Goal: Check status

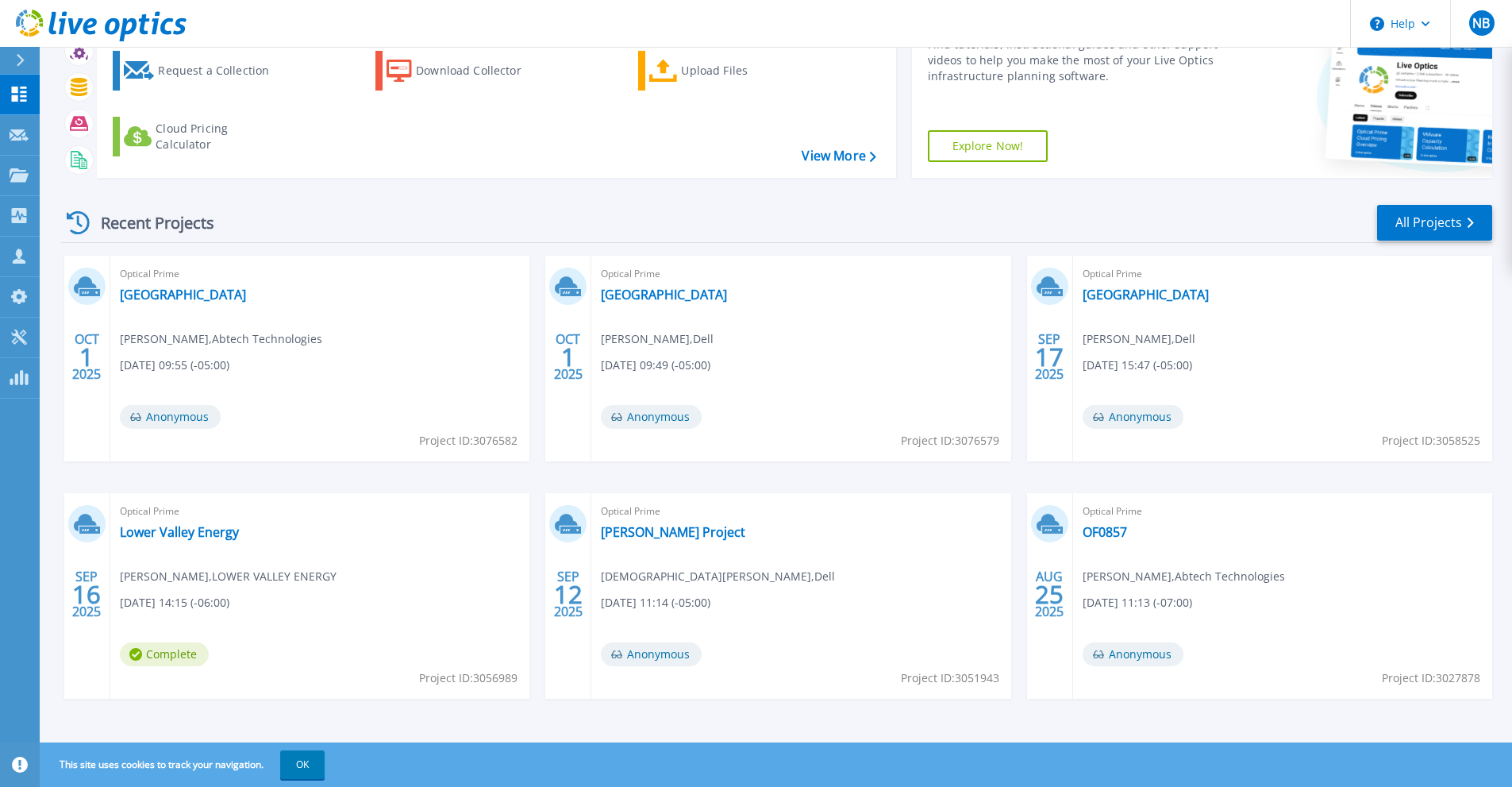
scroll to position [93, 0]
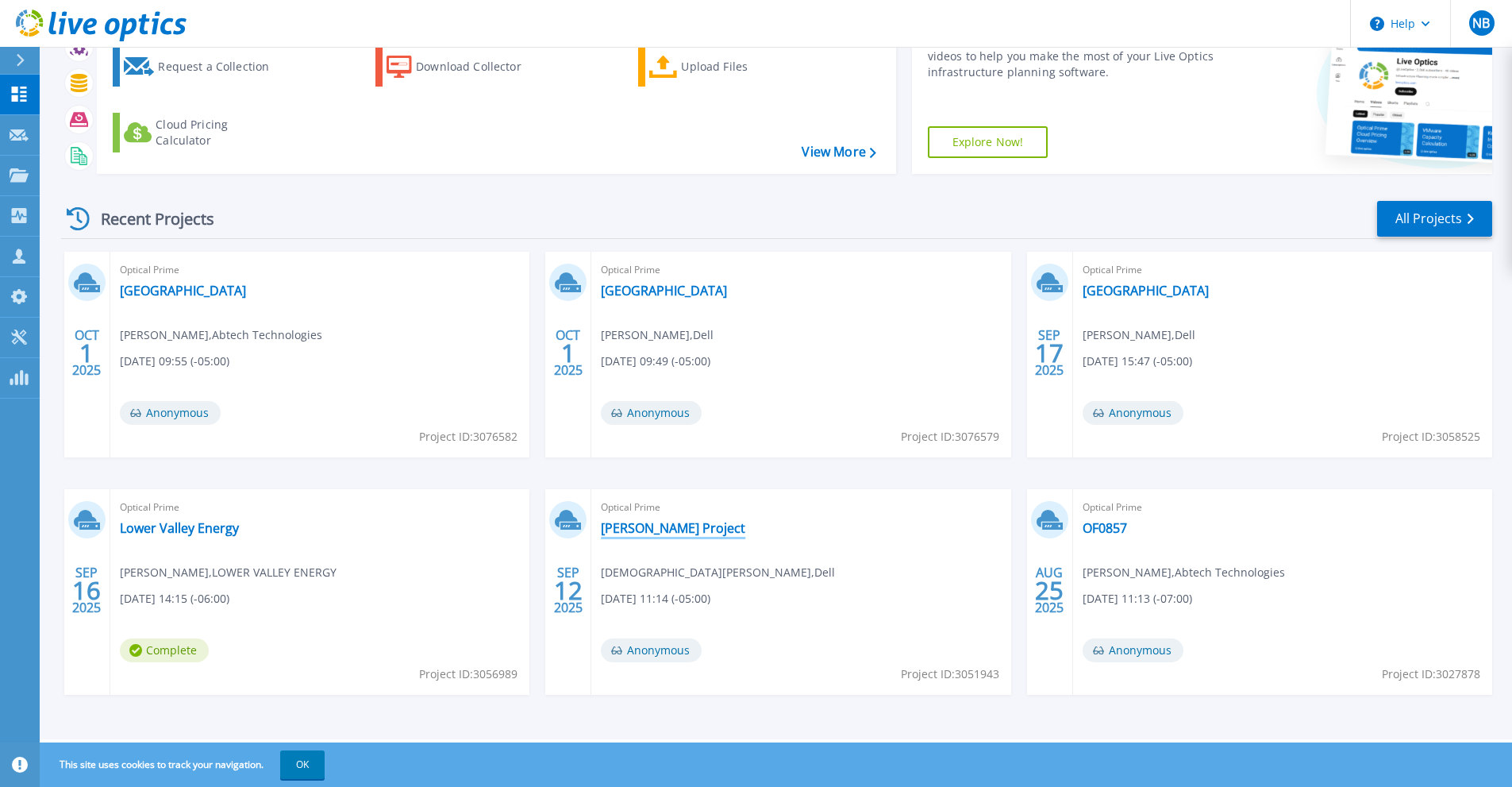
click at [668, 526] on link "Hunzinger Project" at bounding box center [673, 528] width 144 height 16
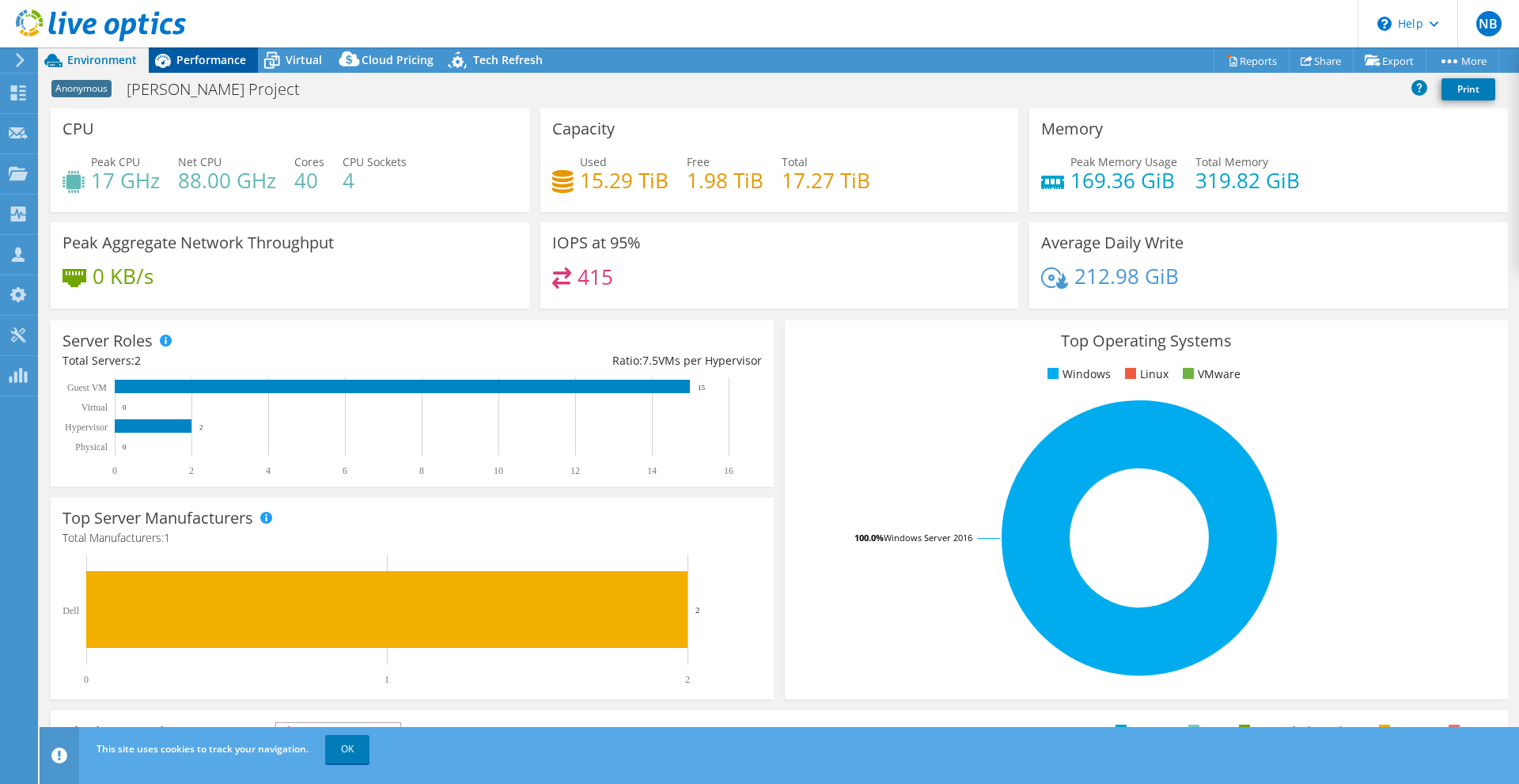
click at [224, 62] on span "Performance" at bounding box center [211, 59] width 69 height 15
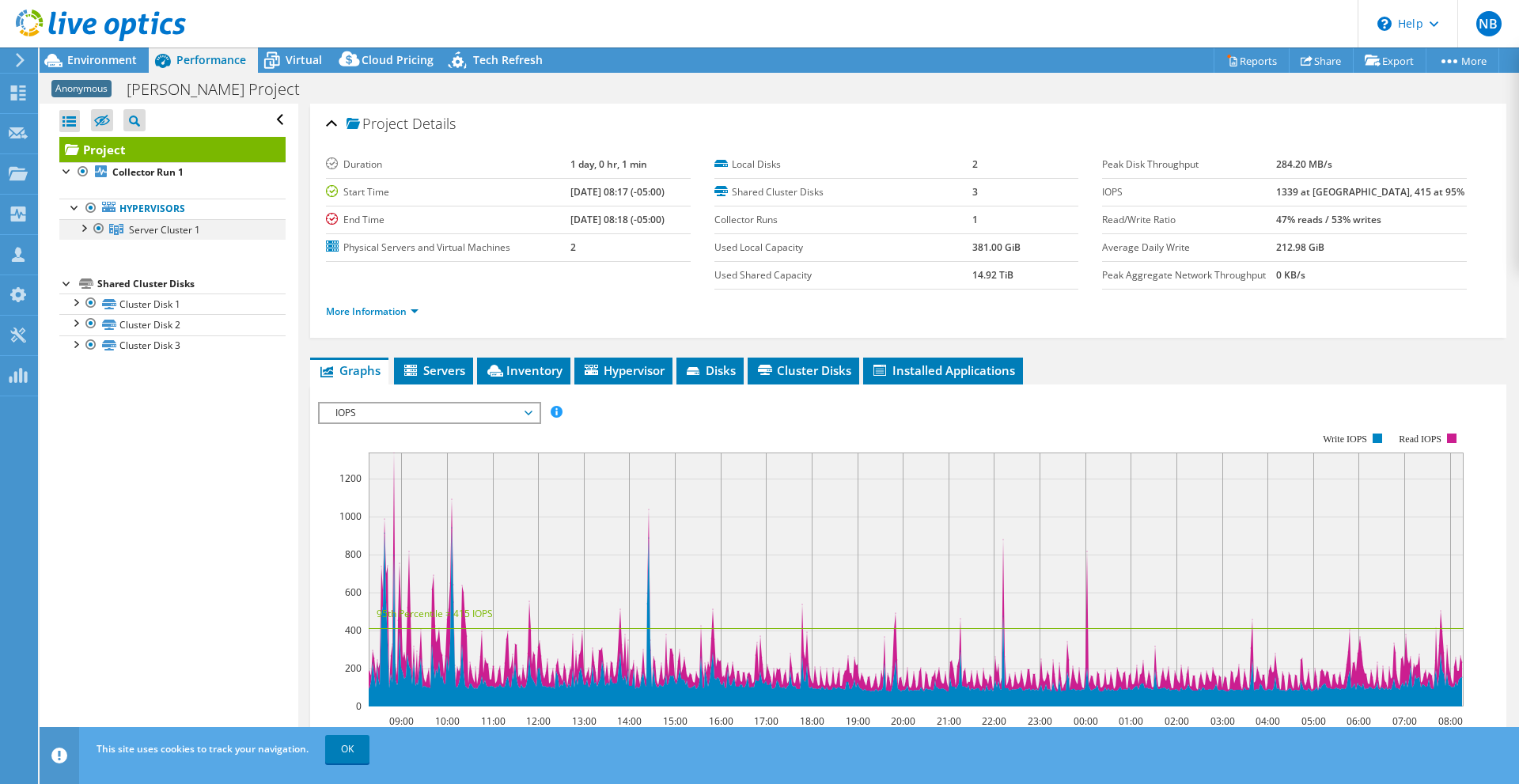
click at [83, 231] on div at bounding box center [83, 227] width 16 height 16
click at [93, 252] on div at bounding box center [91, 247] width 16 height 16
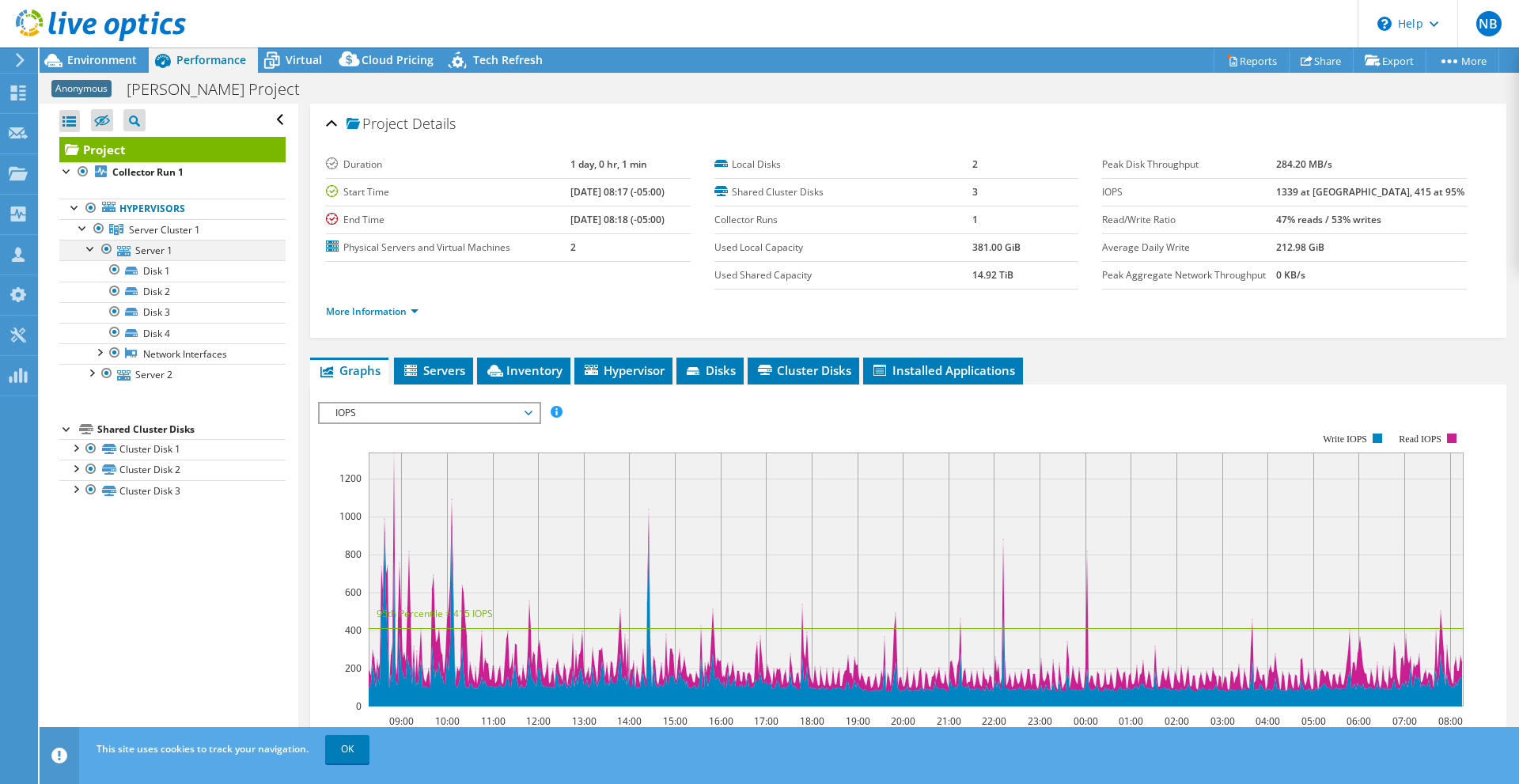
click at [95, 247] on div at bounding box center [91, 247] width 16 height 16
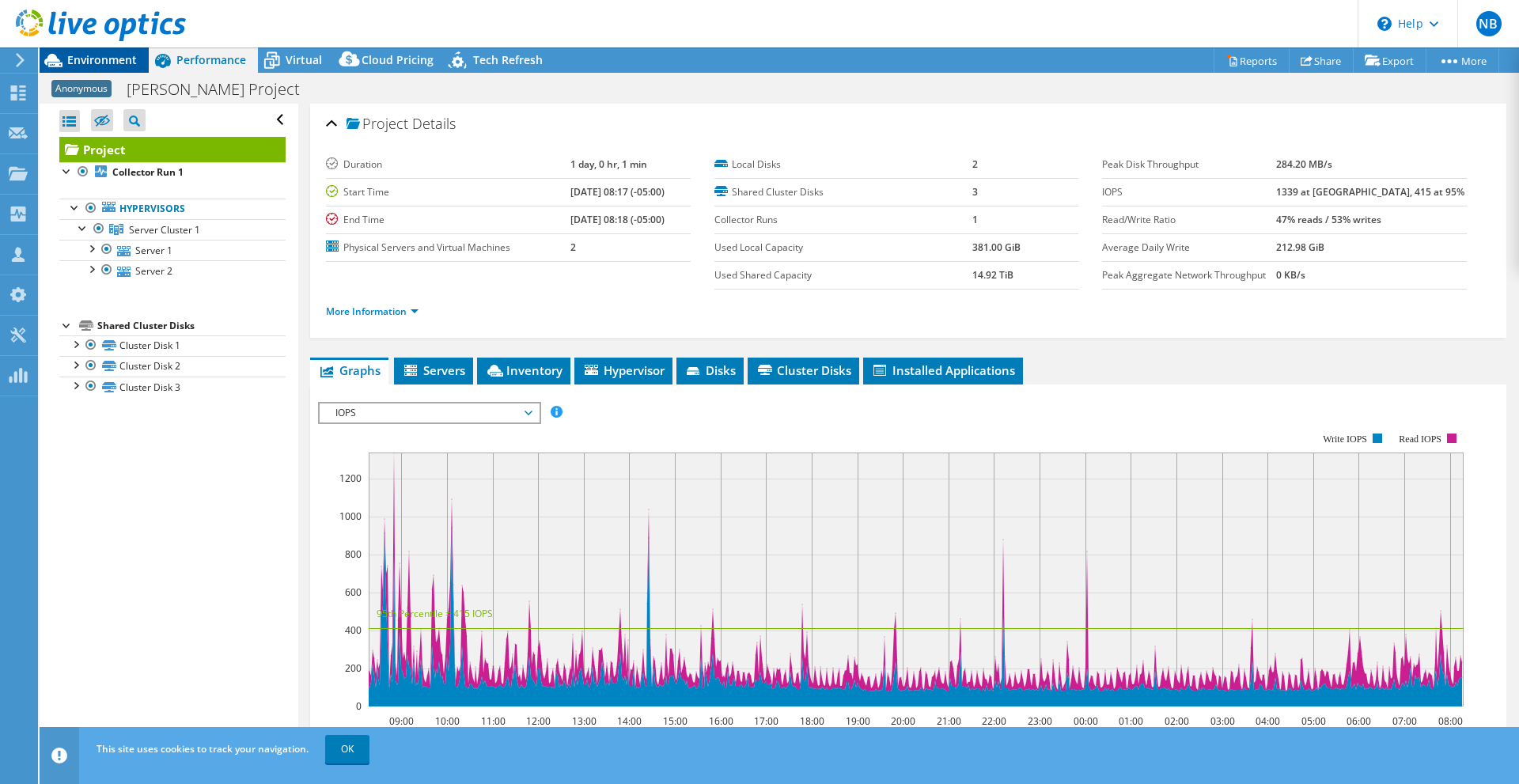
click at [103, 67] on div "Environment" at bounding box center [94, 60] width 109 height 26
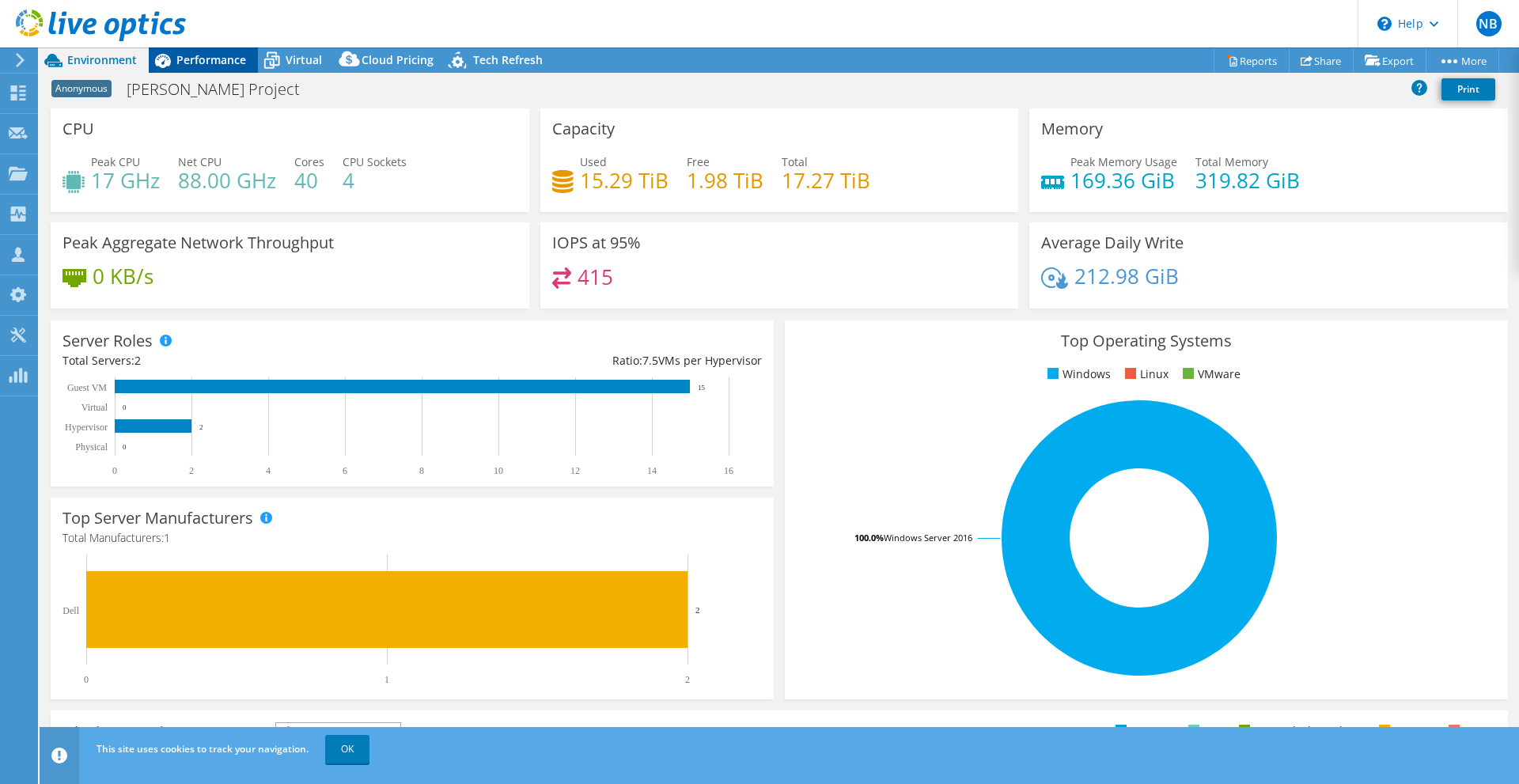
click at [207, 49] on div "Performance" at bounding box center [203, 60] width 109 height 26
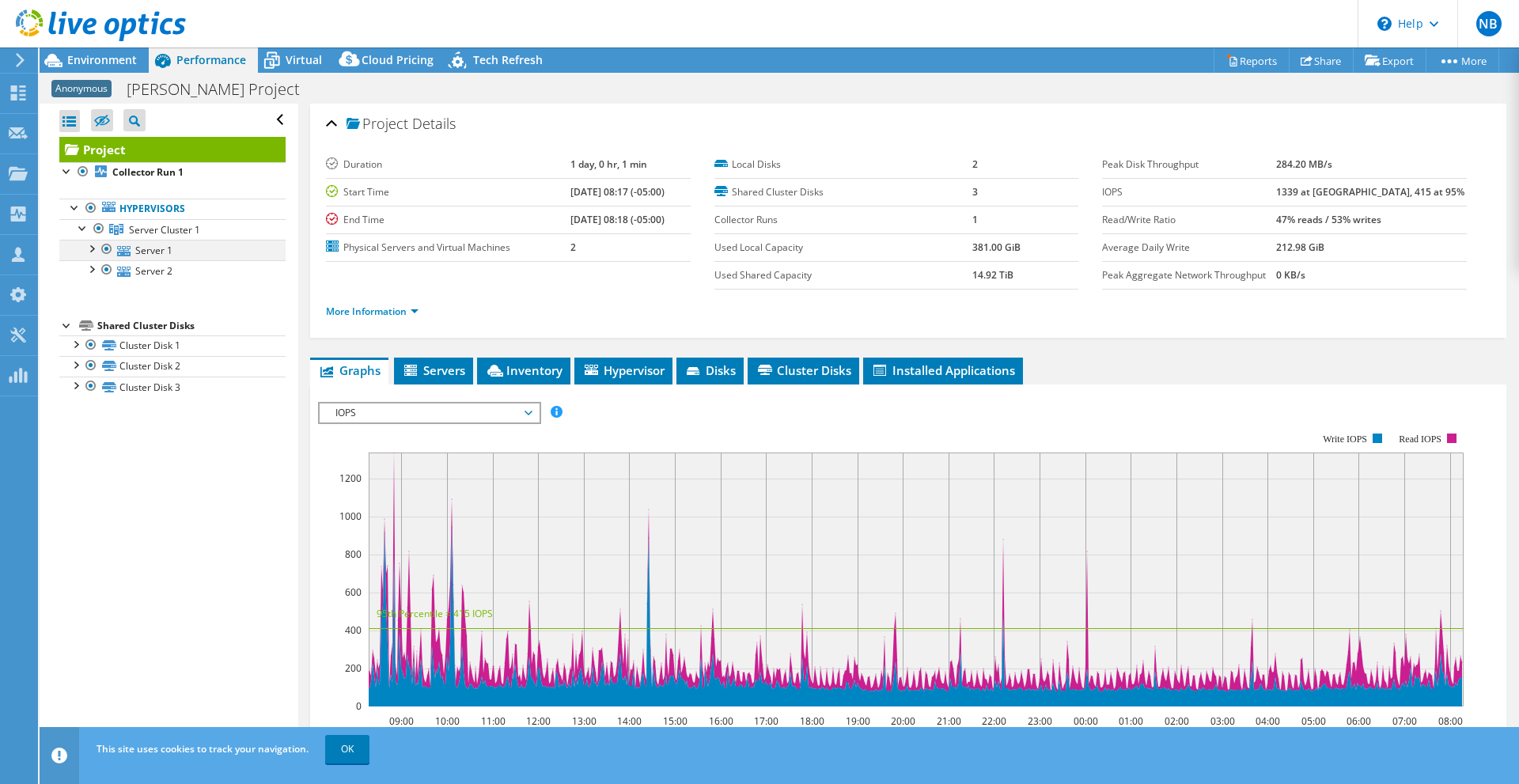
click at [94, 251] on div at bounding box center [91, 247] width 16 height 16
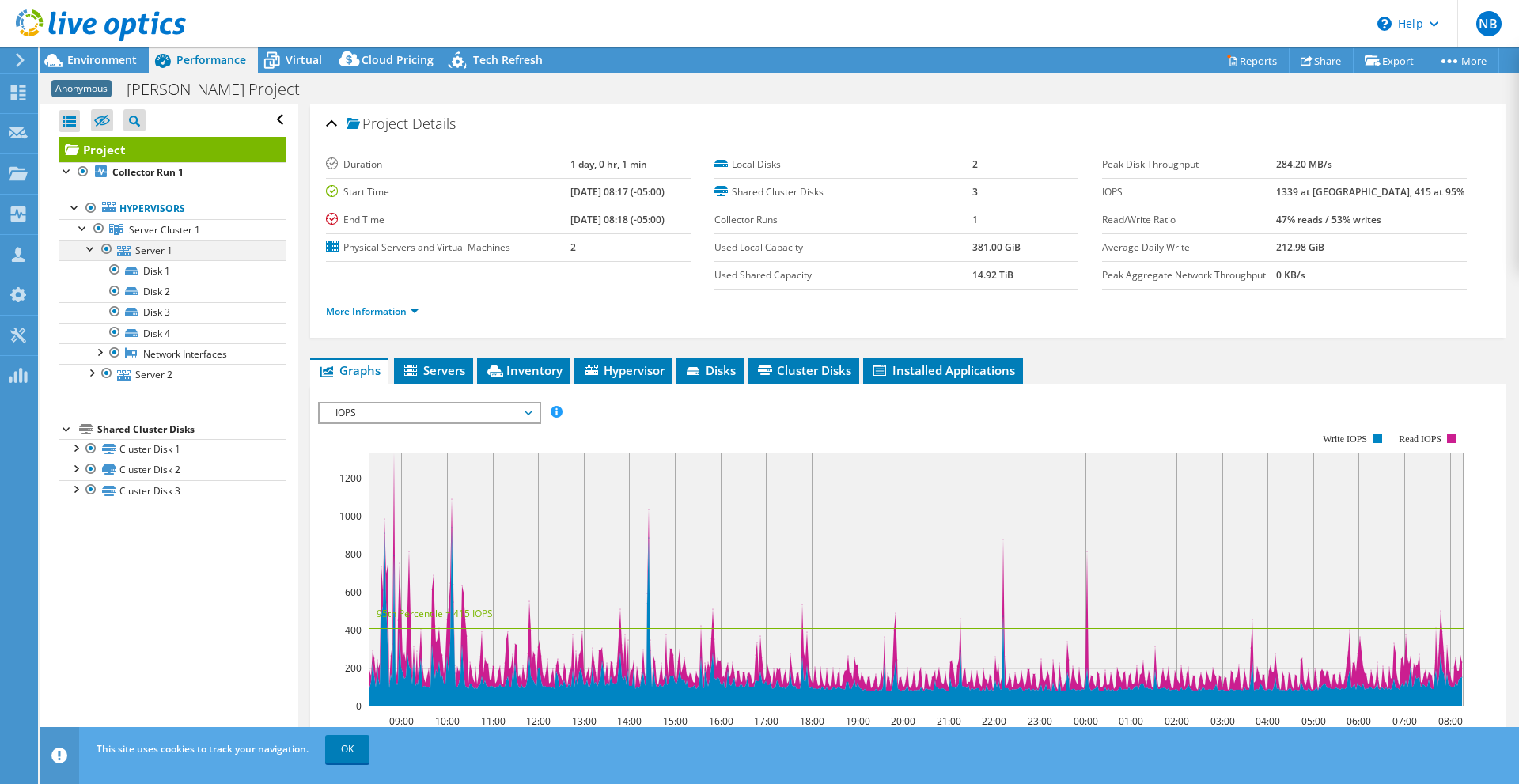
click at [90, 248] on div at bounding box center [91, 247] width 16 height 16
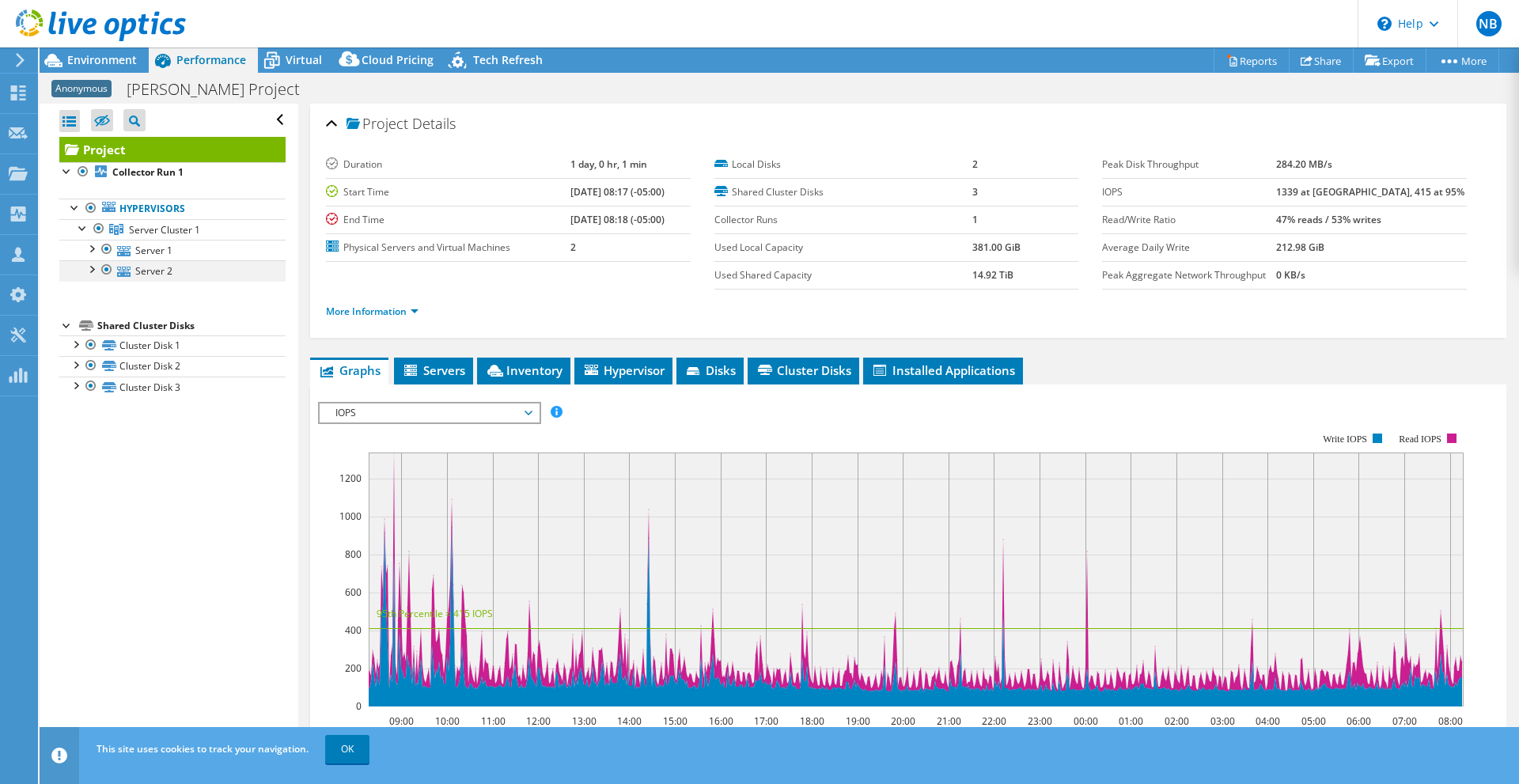
click at [96, 272] on div at bounding box center [91, 268] width 16 height 16
click at [87, 270] on div at bounding box center [91, 268] width 16 height 16
